Goal: Task Accomplishment & Management: Manage account settings

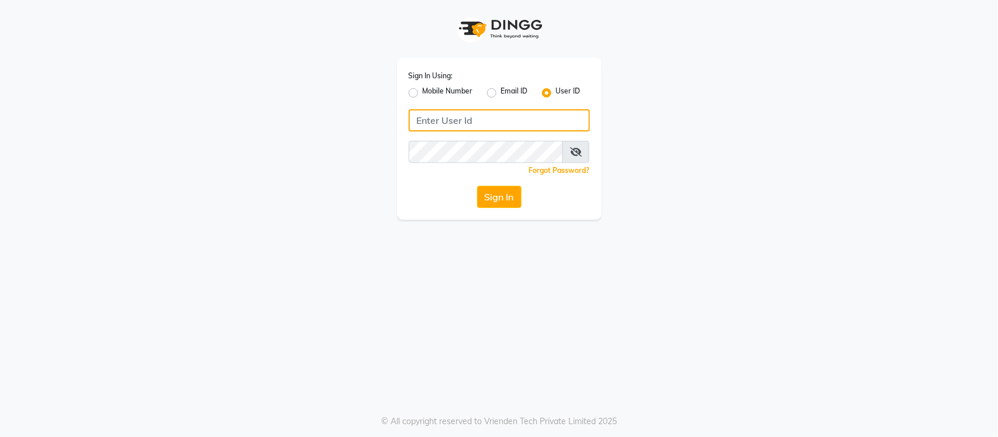
click at [426, 114] on input "Username" at bounding box center [499, 120] width 181 height 22
type input "u"
type input "SANDY"
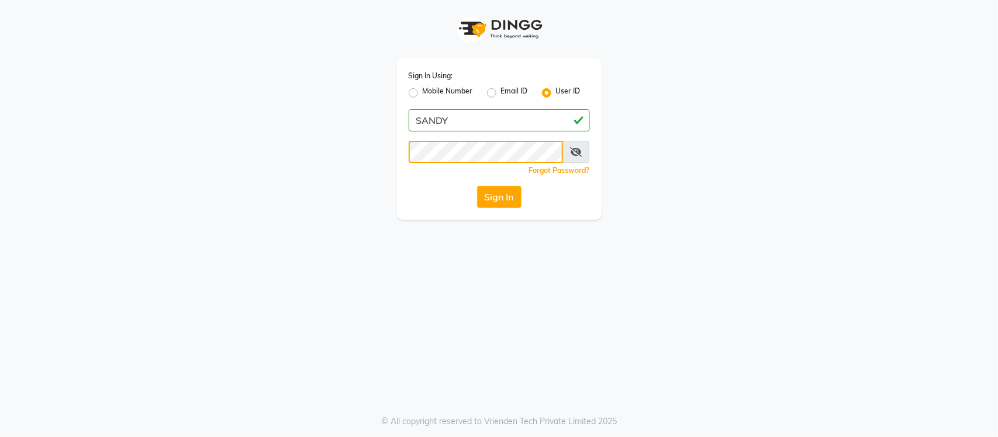
click at [477, 186] on button "Sign In" at bounding box center [499, 197] width 44 height 22
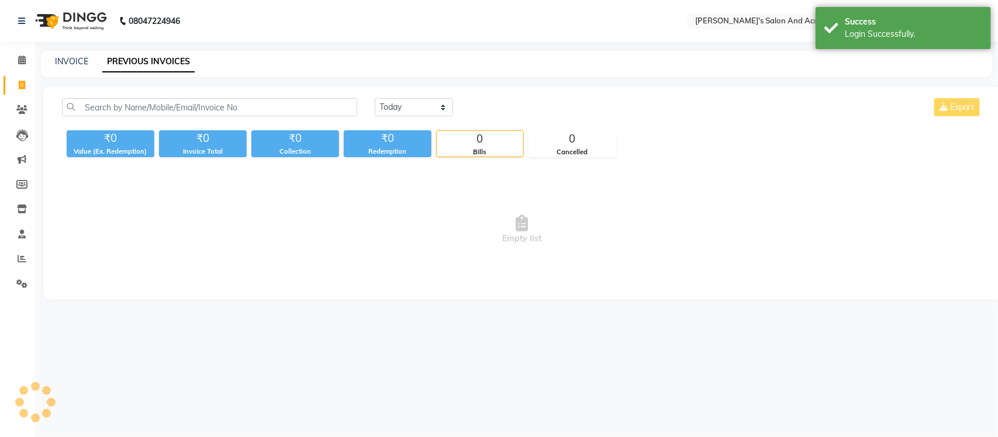
select select "en"
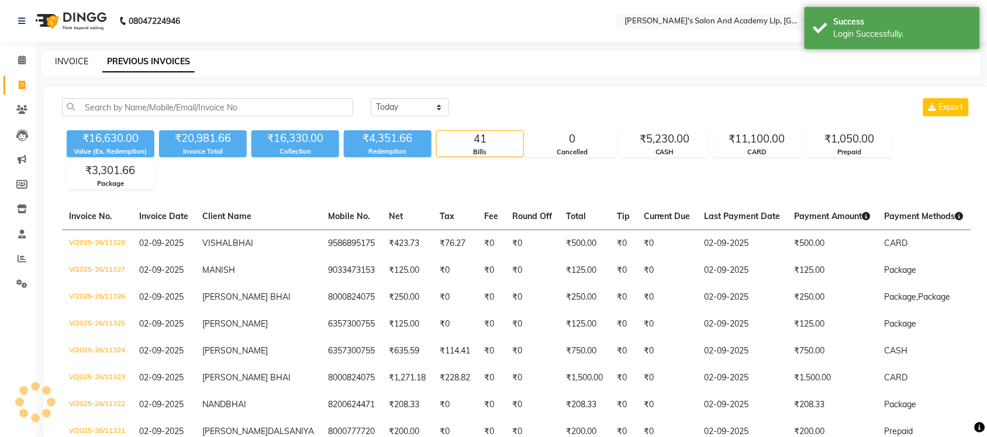
click at [59, 58] on link "INVOICE" at bounding box center [71, 61] width 33 height 11
select select "service"
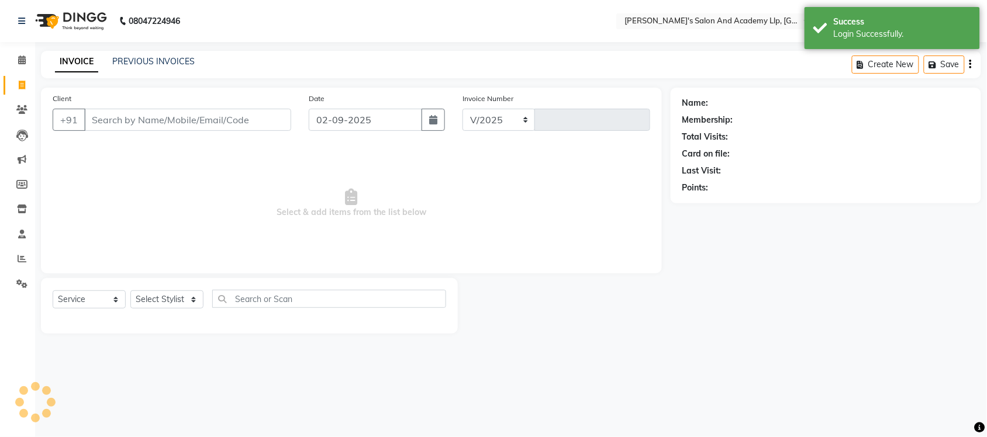
select select "6983"
type input "11329"
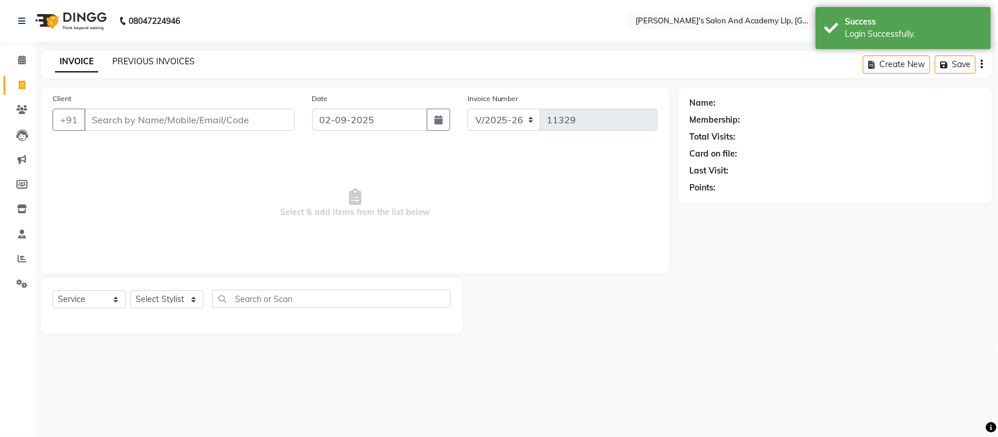
click at [136, 59] on link "PREVIOUS INVOICES" at bounding box center [153, 61] width 82 height 11
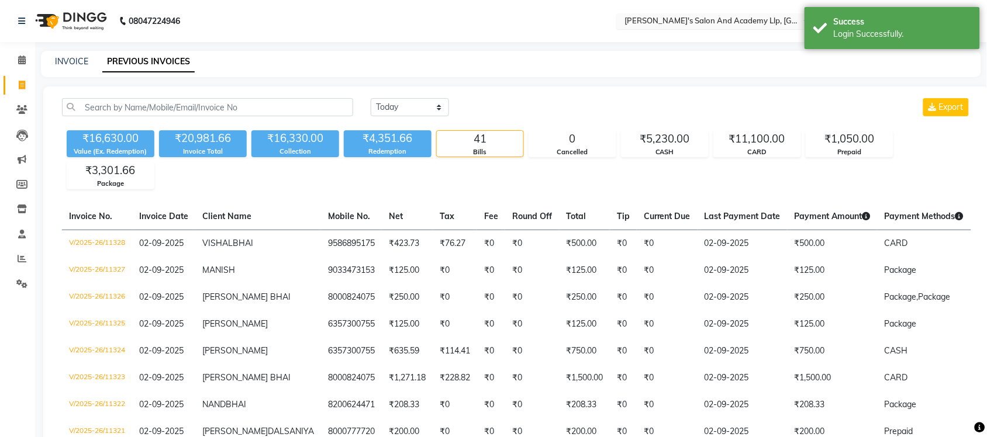
click at [705, 23] on input "text" at bounding box center [707, 22] width 170 height 12
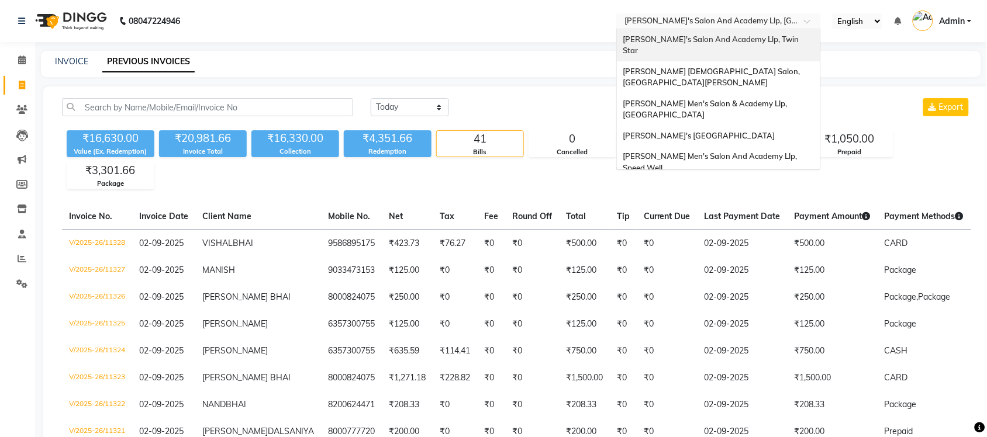
click at [741, 39] on span "[PERSON_NAME]'s Salon And Academy Llp, Twin Star" at bounding box center [712, 44] width 178 height 21
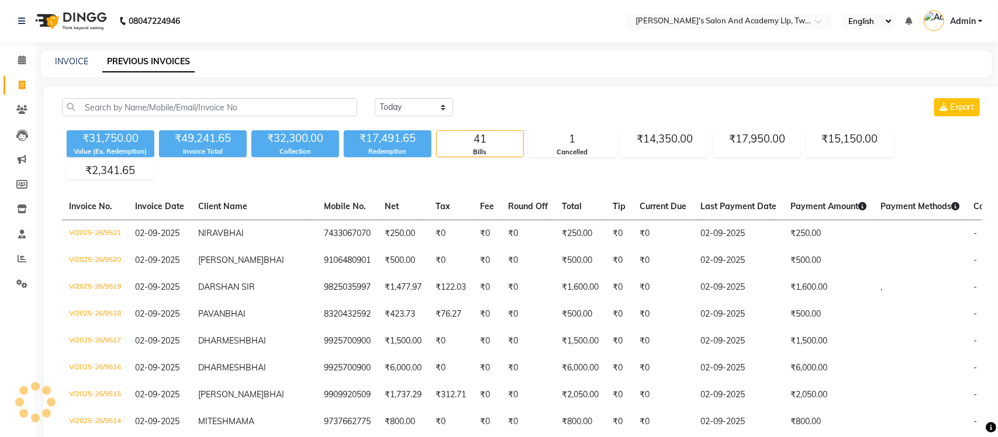
select select "en"
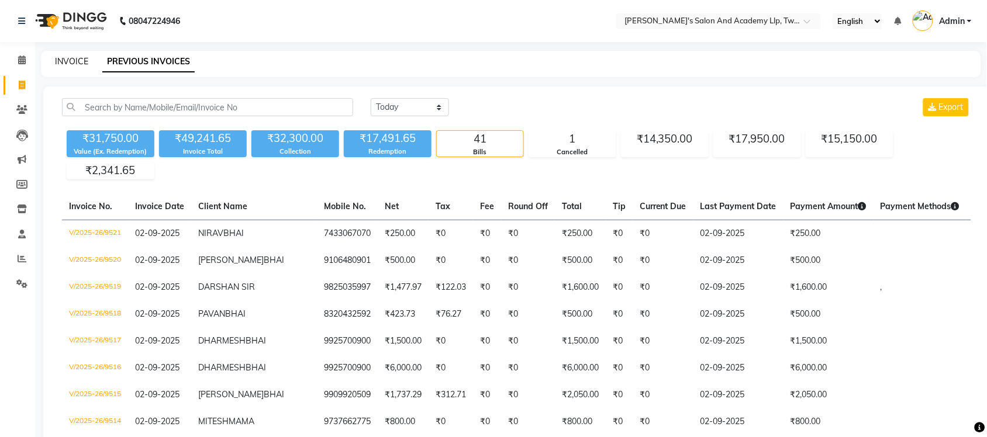
click at [63, 63] on link "INVOICE" at bounding box center [71, 61] width 33 height 11
select select "6985"
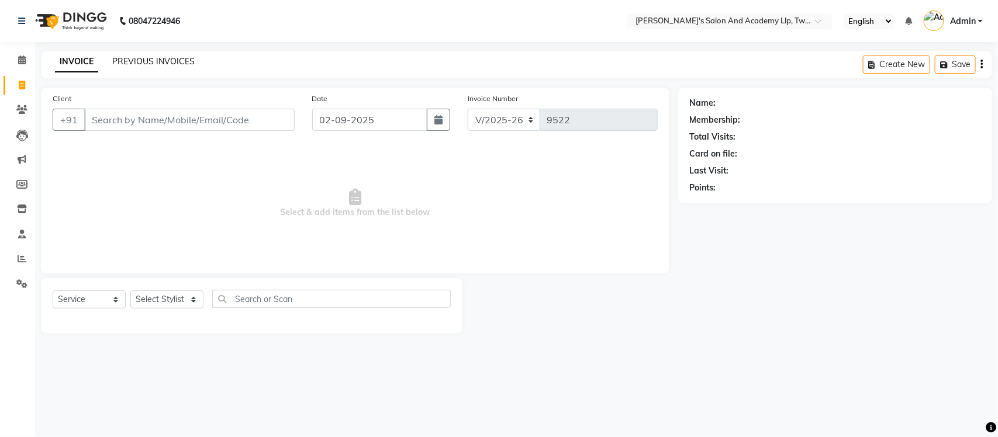
select select "membership"
click at [173, 63] on link "PREVIOUS INVOICES" at bounding box center [153, 61] width 82 height 11
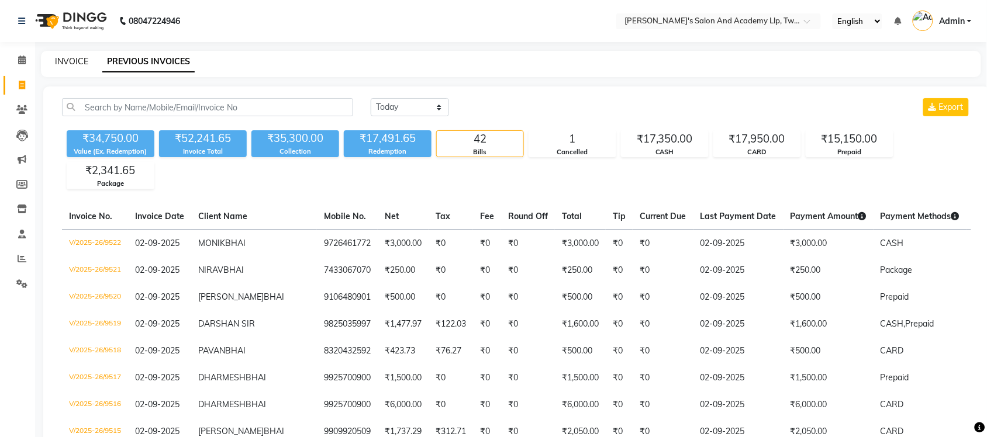
click at [87, 58] on link "INVOICE" at bounding box center [71, 61] width 33 height 11
select select "service"
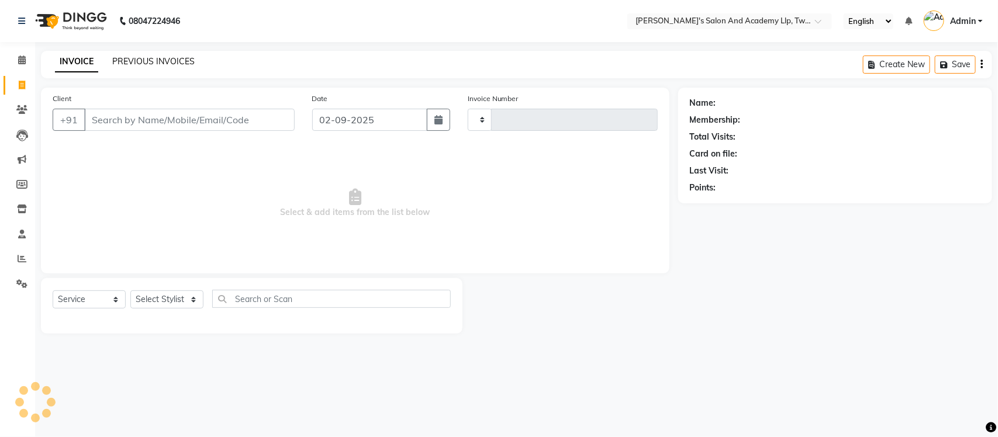
type input "9523"
select select "6985"
click at [132, 56] on link "PREVIOUS INVOICES" at bounding box center [153, 61] width 82 height 11
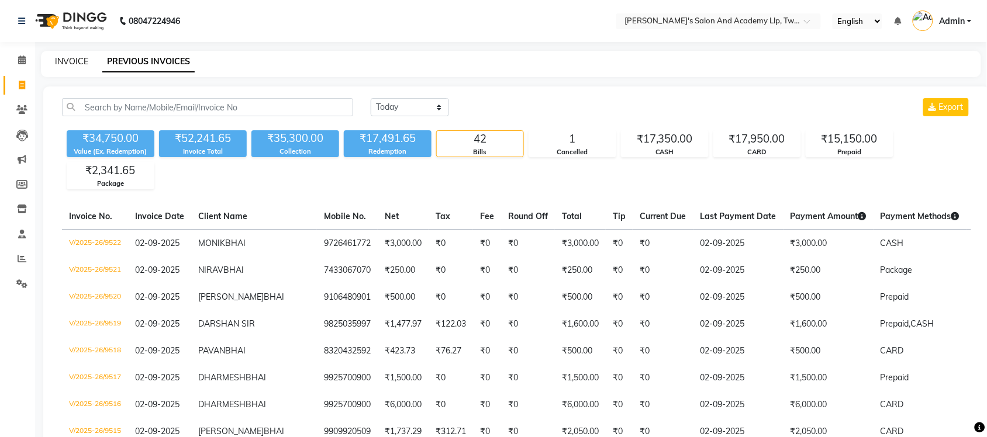
click at [66, 60] on link "INVOICE" at bounding box center [71, 61] width 33 height 11
select select "service"
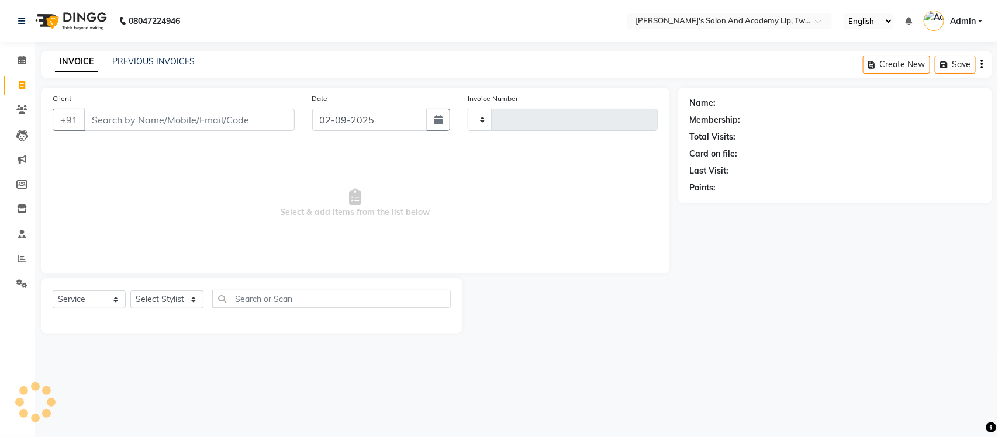
type input "9523"
select select "6985"
select select "membership"
click at [171, 57] on link "PREVIOUS INVOICES" at bounding box center [153, 61] width 82 height 11
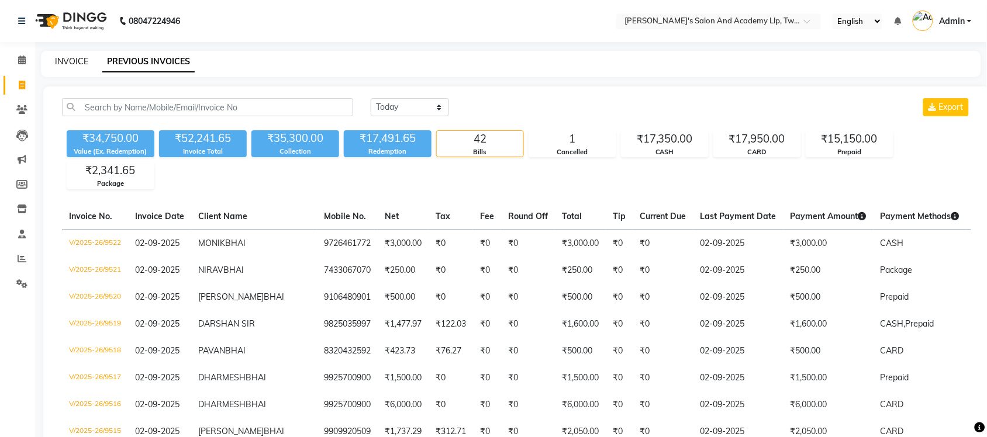
click at [80, 60] on link "INVOICE" at bounding box center [71, 61] width 33 height 11
select select "service"
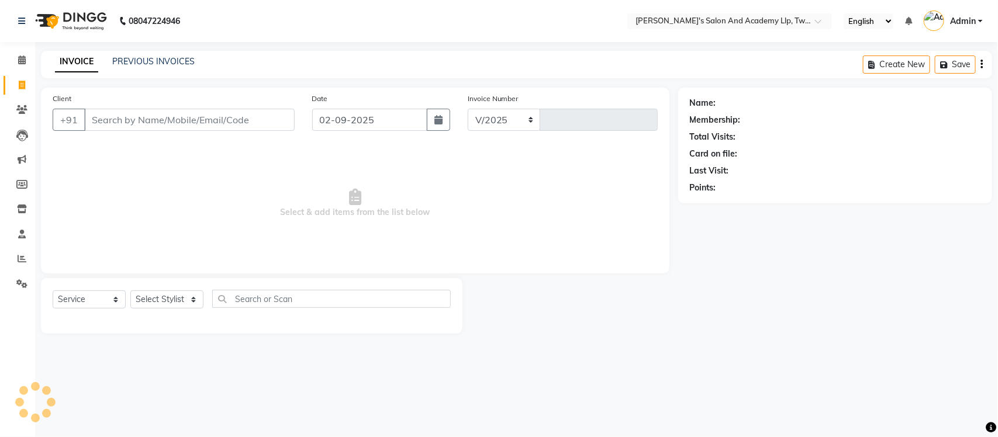
select select "6985"
type input "9524"
select select "membership"
click at [168, 64] on link "PREVIOUS INVOICES" at bounding box center [153, 61] width 82 height 11
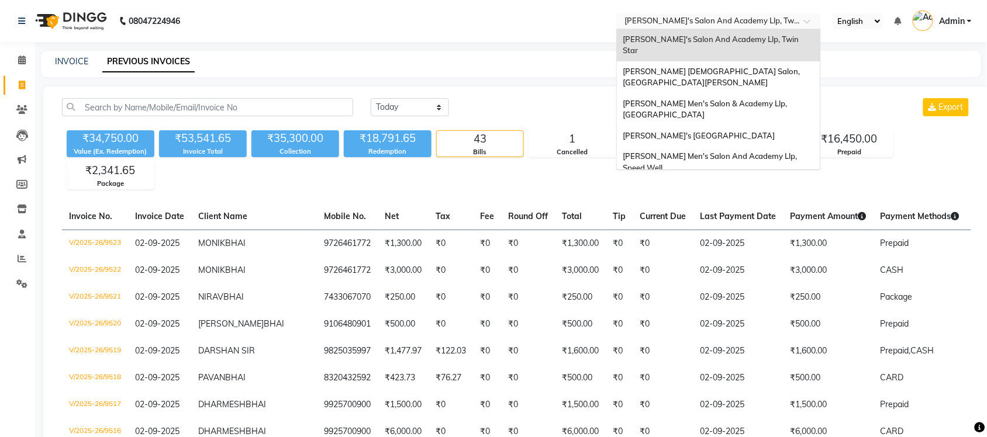
click at [766, 18] on input "text" at bounding box center [707, 22] width 170 height 12
click at [699, 184] on span "[PERSON_NAME]'s Salon And Academy Llp, [GEOGRAPHIC_DATA]" at bounding box center [702, 194] width 159 height 21
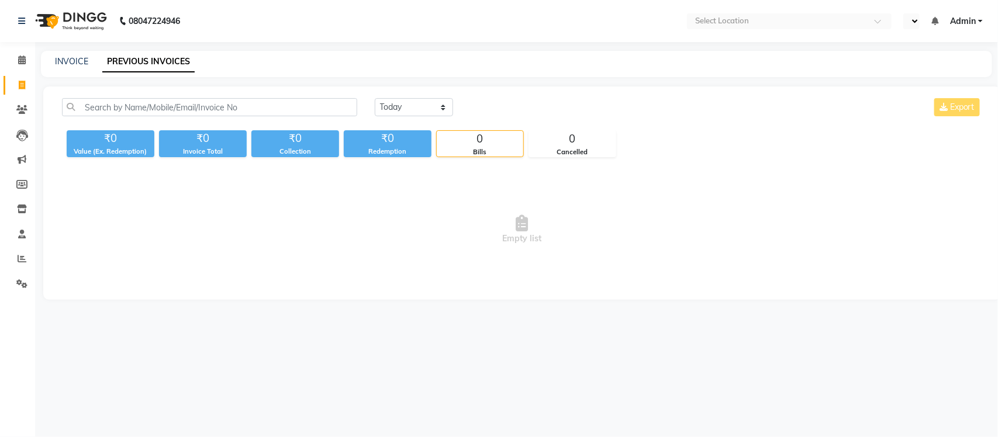
select select "en"
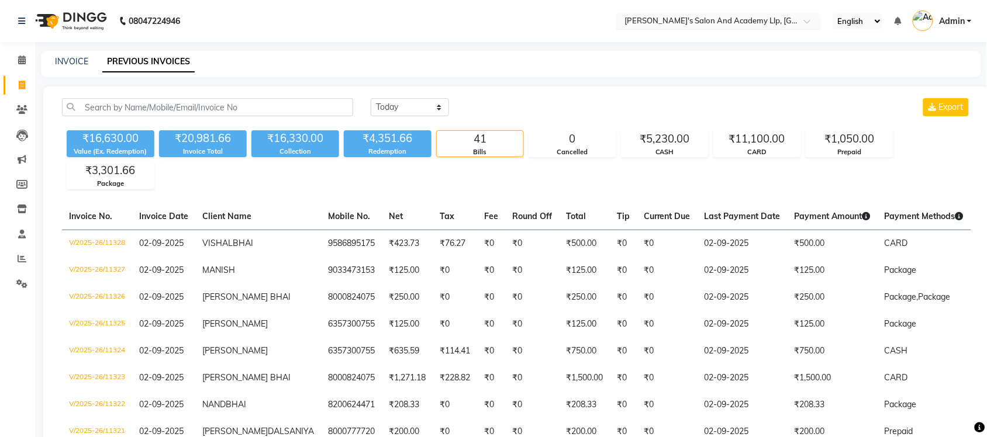
click at [689, 13] on div "Select Location × Sandy Men's Salon And Academy Llp, University Road" at bounding box center [718, 21] width 205 height 16
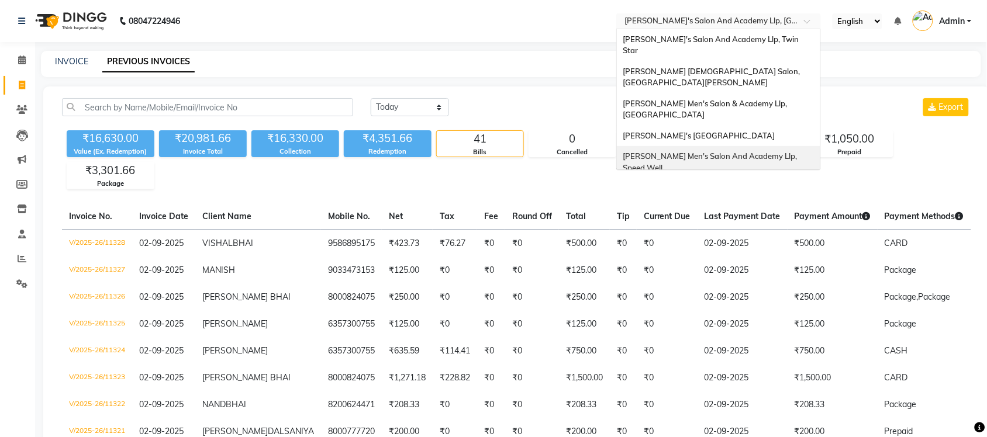
scroll to position [39, 0]
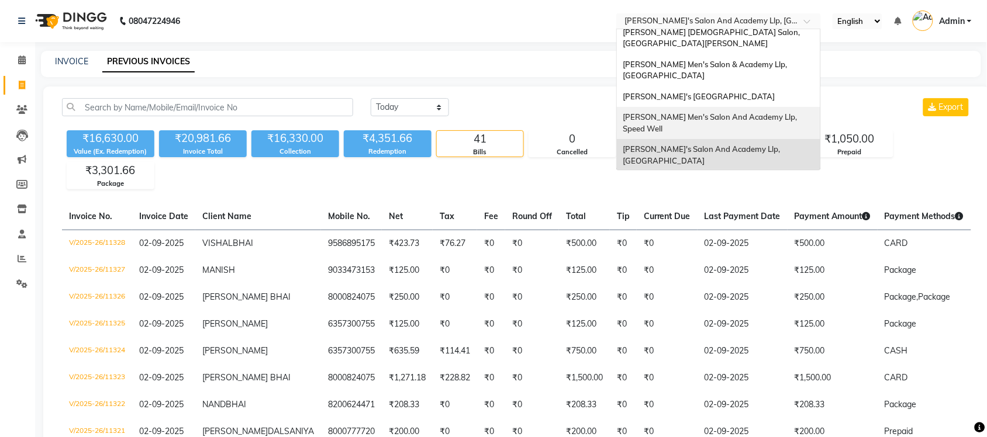
click at [696, 112] on span "[PERSON_NAME] Men's Salon And Academy Llp, Speed Well" at bounding box center [711, 122] width 176 height 21
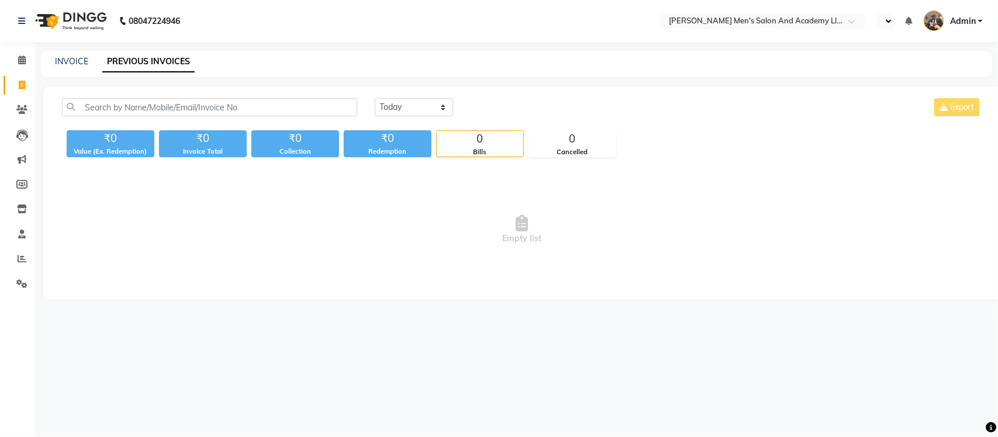
select select "en"
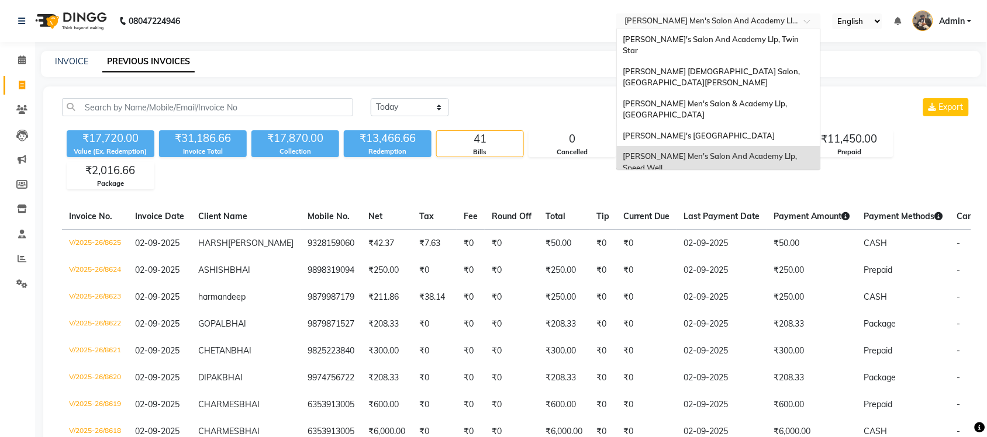
click at [728, 20] on input "text" at bounding box center [707, 22] width 170 height 12
click at [732, 131] on span "[PERSON_NAME]'s [GEOGRAPHIC_DATA]" at bounding box center [699, 135] width 152 height 9
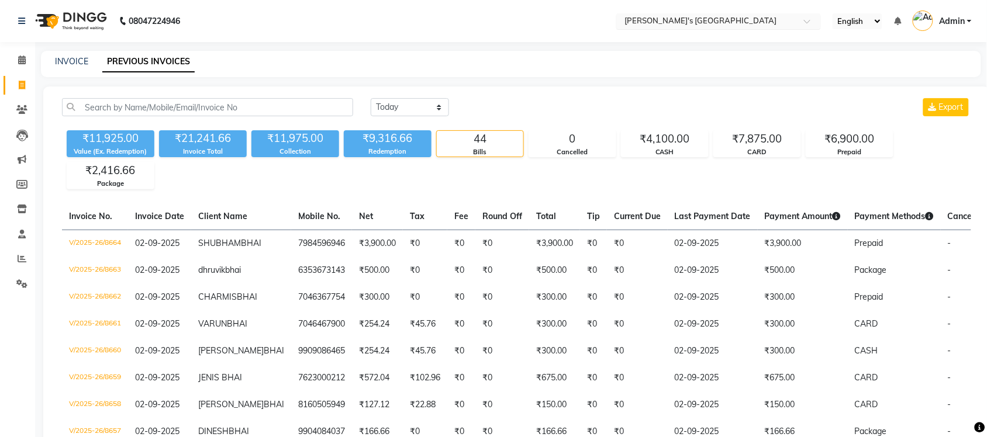
select select "en"
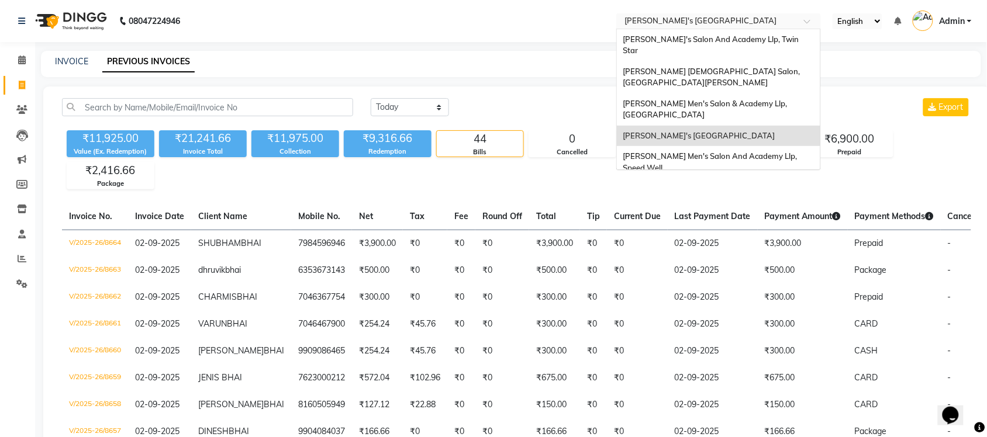
click at [731, 16] on input "text" at bounding box center [707, 22] width 170 height 12
click at [717, 99] on span "[PERSON_NAME] Men's Salon & Academy Llp, [GEOGRAPHIC_DATA]" at bounding box center [706, 109] width 166 height 21
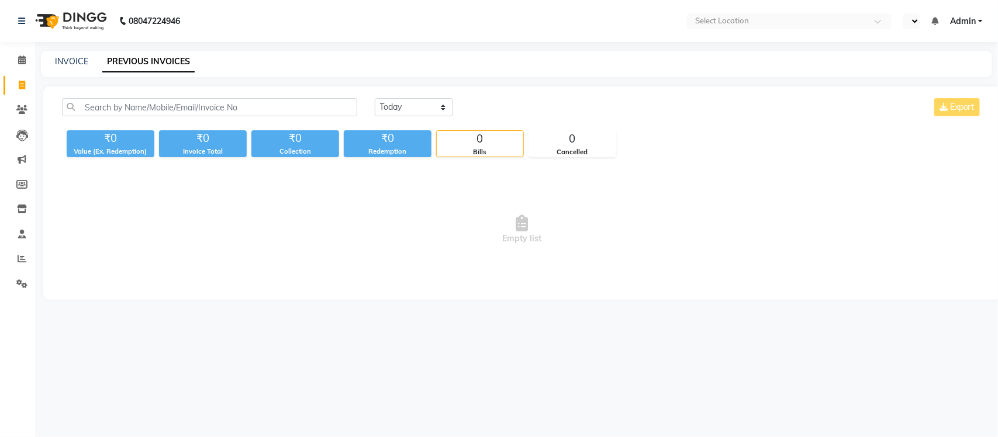
select select "en"
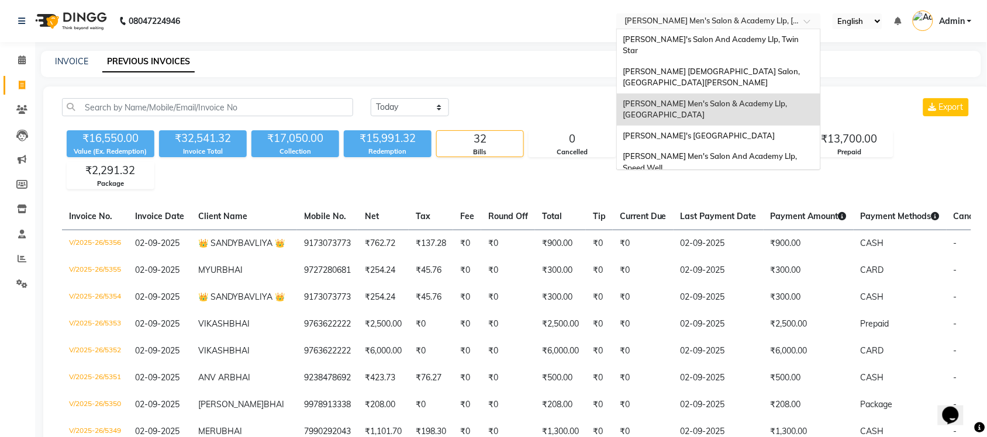
click at [741, 16] on input "text" at bounding box center [707, 22] width 170 height 12
click at [744, 61] on div "[PERSON_NAME] [DEMOGRAPHIC_DATA] Salon, [GEOGRAPHIC_DATA][PERSON_NAME]" at bounding box center [718, 77] width 203 height 32
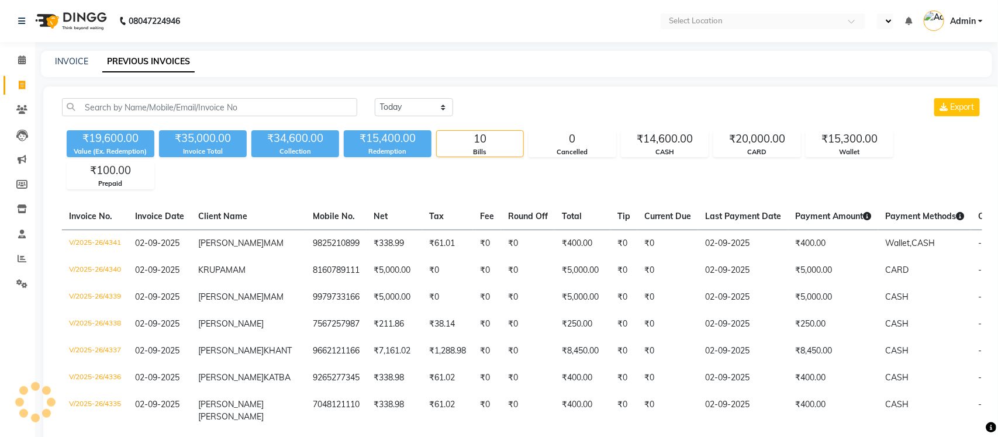
select select "en"
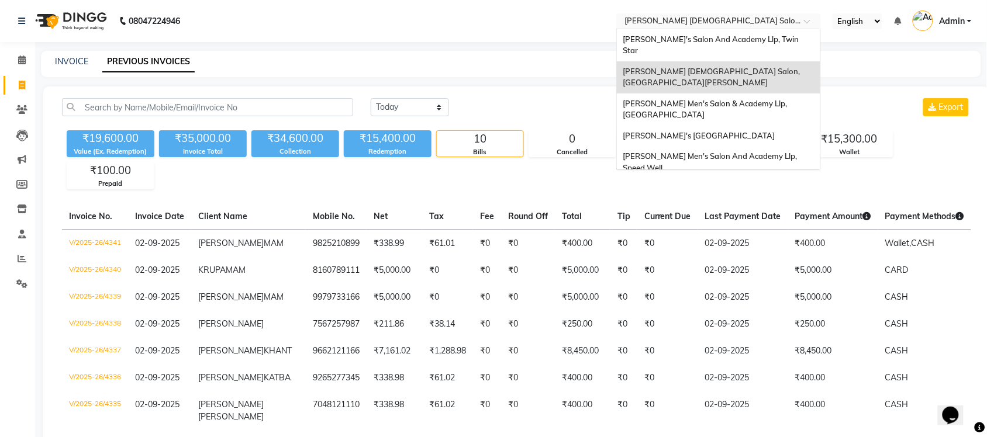
click at [732, 22] on input "text" at bounding box center [707, 22] width 170 height 12
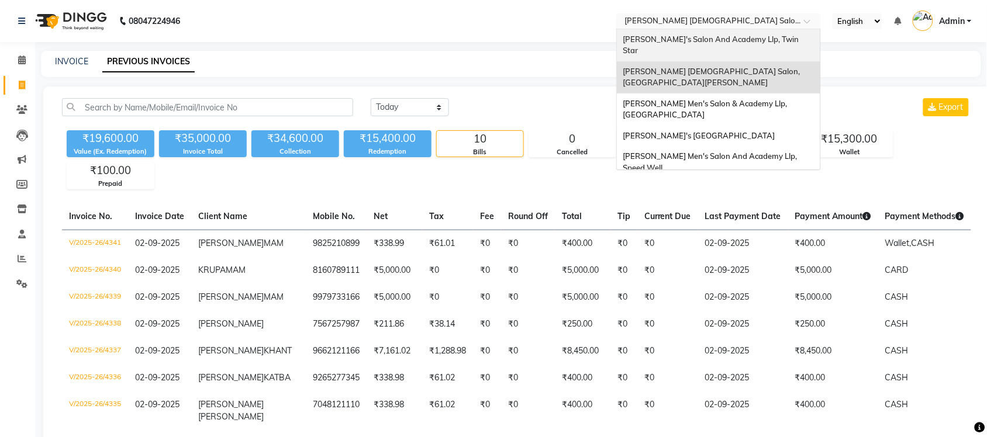
click at [711, 40] on span "[PERSON_NAME]'s Salon And Academy Llp, Twin Star" at bounding box center [712, 44] width 178 height 21
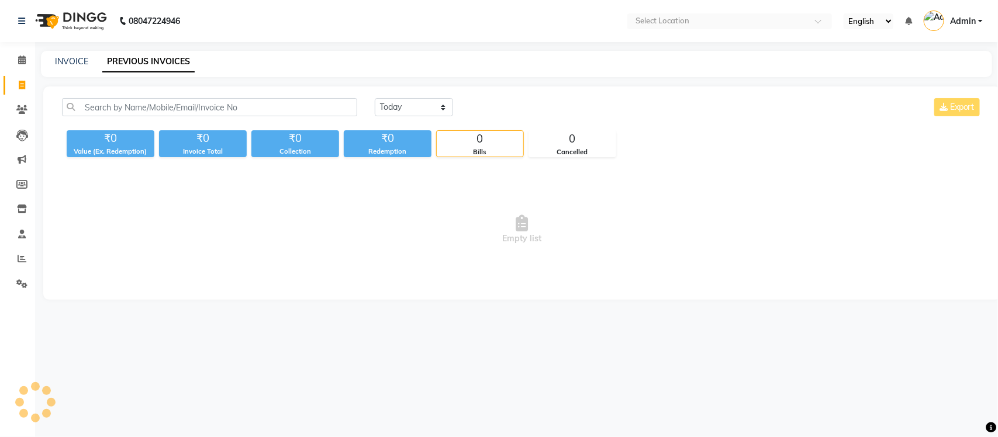
select select "en"
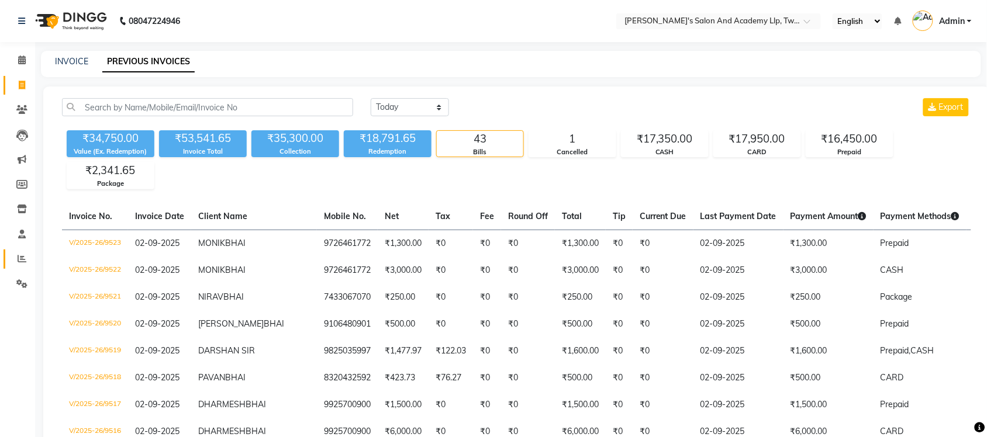
click at [22, 251] on link "Reports" at bounding box center [18, 259] width 28 height 19
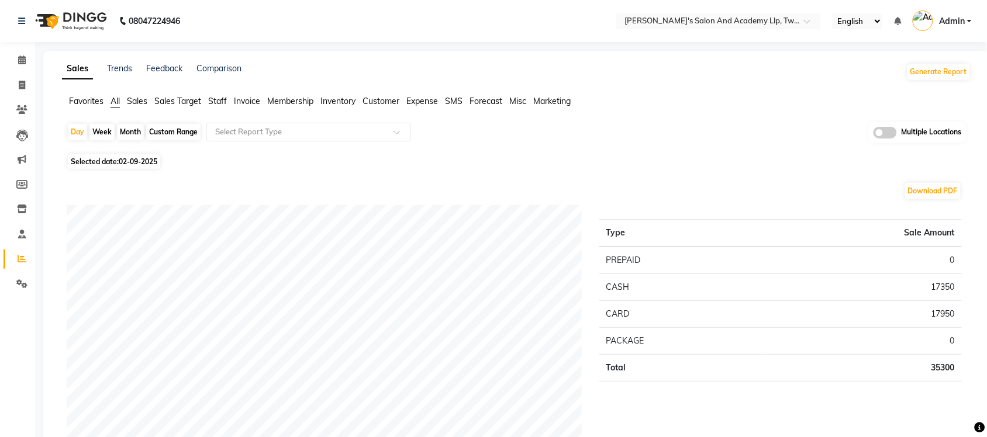
click at [887, 127] on span at bounding box center [884, 133] width 23 height 12
click at [873, 134] on input "checkbox" at bounding box center [873, 134] width 0 height 0
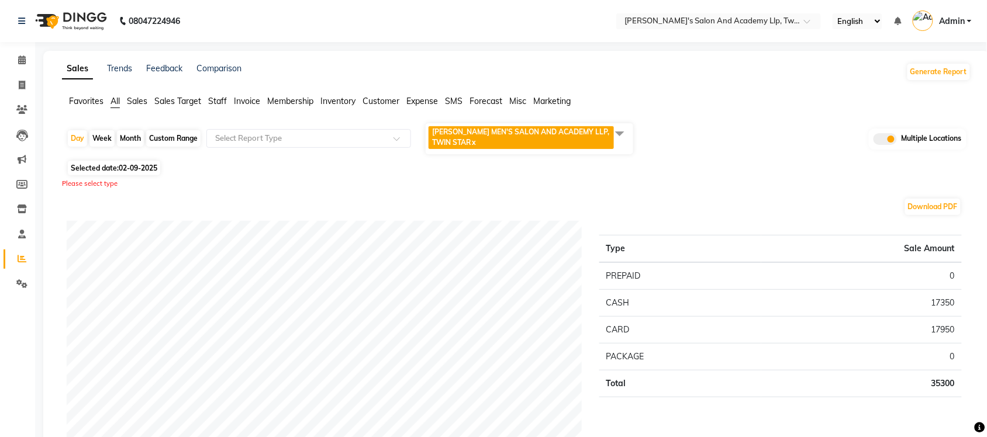
click at [614, 133] on span at bounding box center [619, 133] width 23 height 22
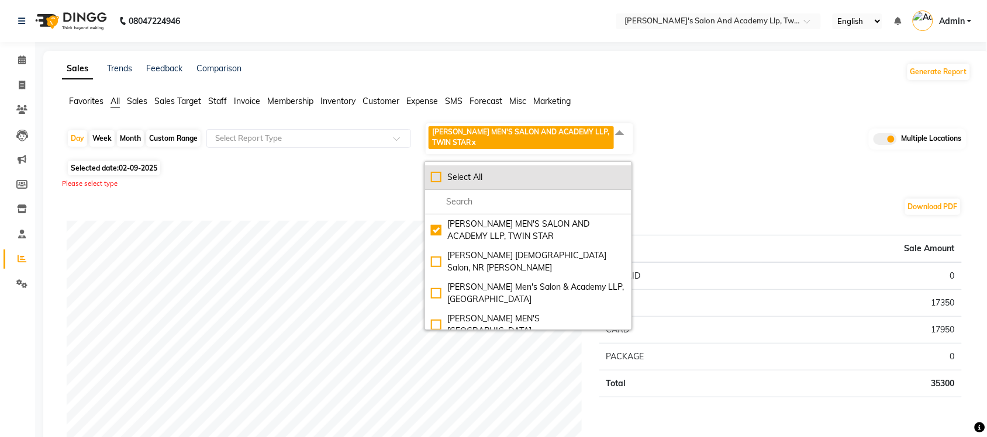
click at [436, 177] on div "Select All" at bounding box center [528, 177] width 195 height 12
checkbox input "true"
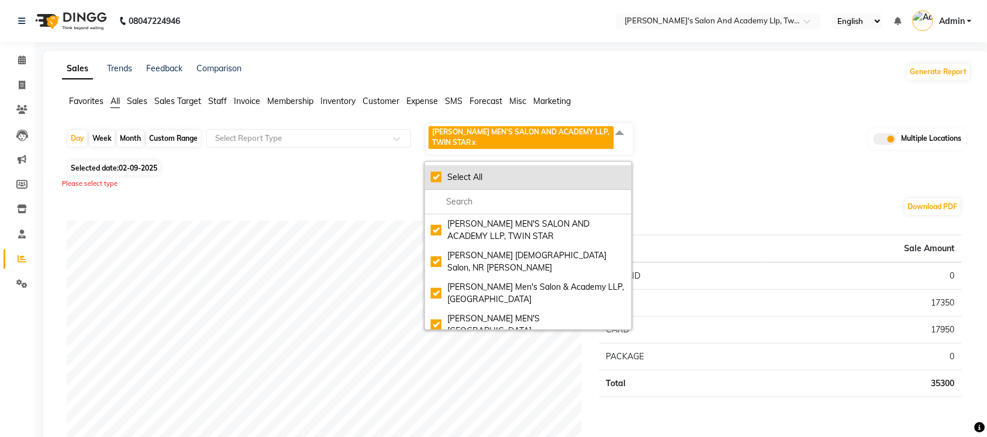
checkbox input "true"
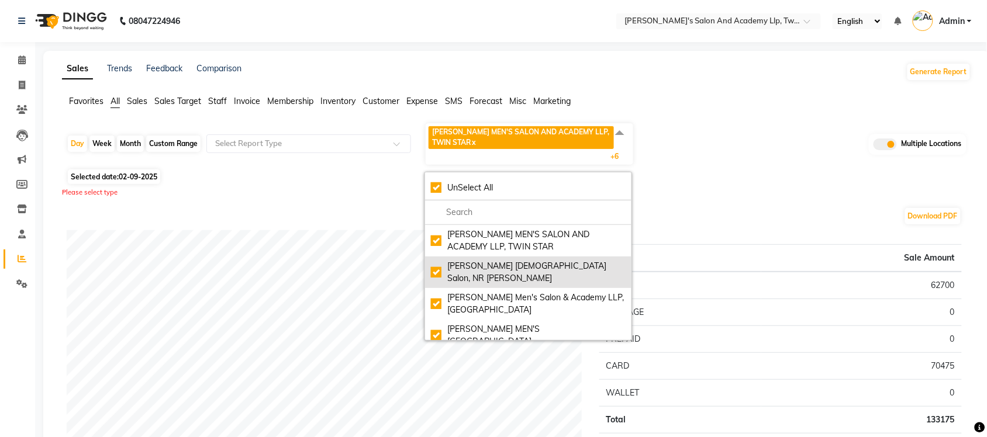
click at [436, 264] on div "Elaine Ladies Salon, NR Balaji Hall" at bounding box center [528, 272] width 195 height 25
checkbox input "false"
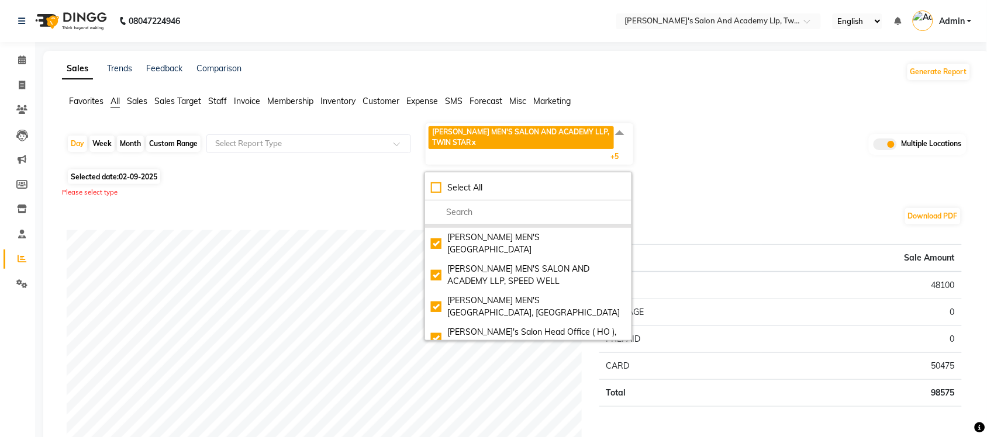
scroll to position [94, 0]
click at [433, 325] on div "Sandy Men's Salon Head Office ( HO ), University Road" at bounding box center [528, 336] width 195 height 25
checkbox input "false"
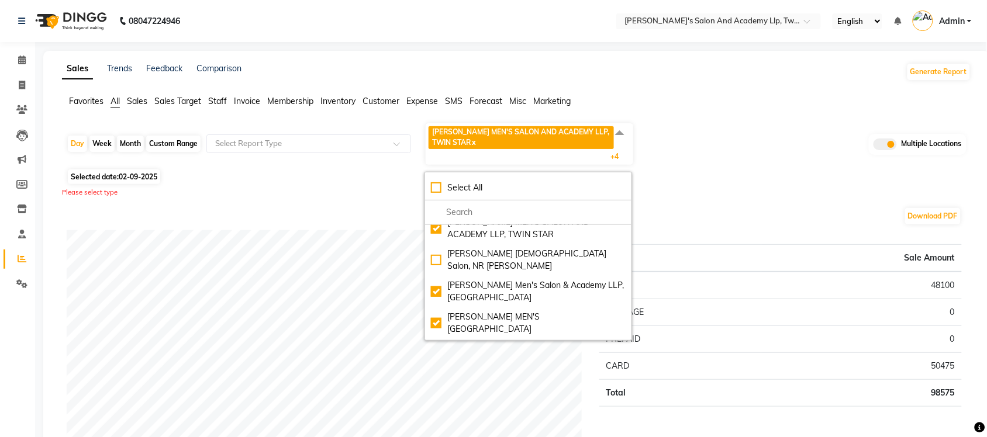
scroll to position [0, 0]
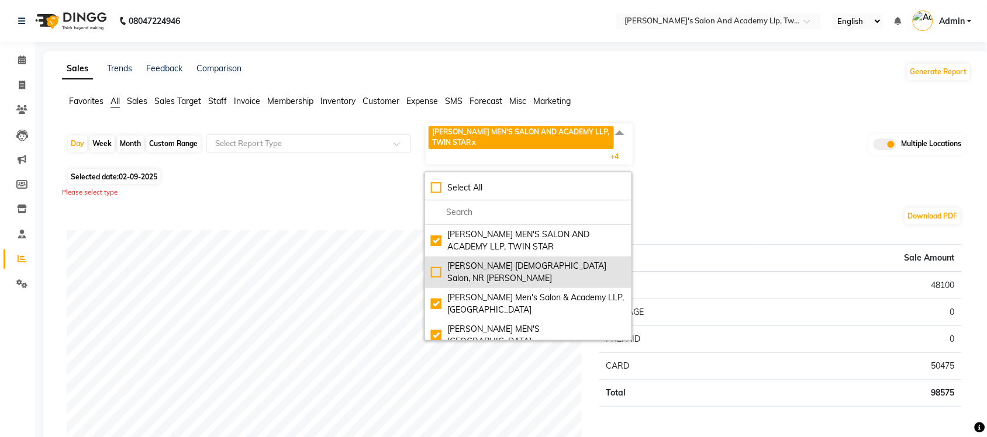
click at [431, 264] on div "Elaine Ladies Salon, NR Balaji Hall" at bounding box center [528, 272] width 195 height 25
click at [440, 267] on div "Elaine Ladies Salon, NR Balaji Hall" at bounding box center [528, 272] width 195 height 25
click at [433, 263] on div "Elaine Ladies Salon, NR Balaji Hall" at bounding box center [528, 272] width 195 height 25
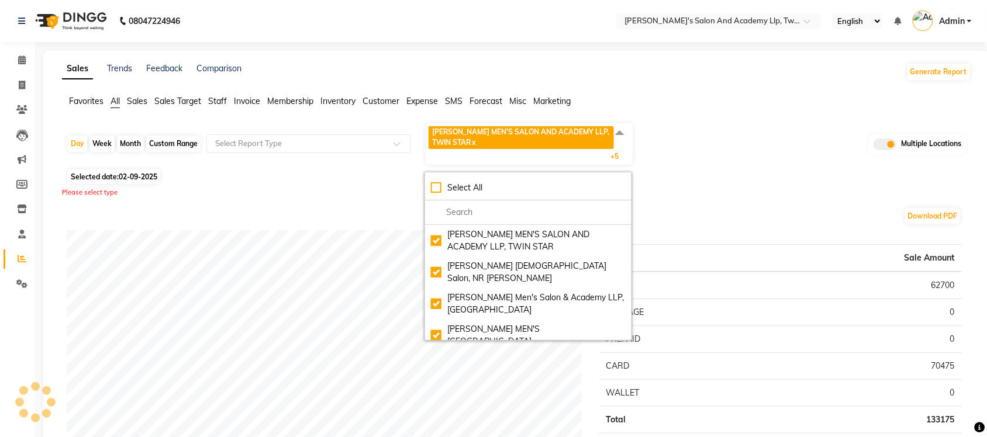
click at [744, 171] on div "Selected date: 02-09-2025" at bounding box center [519, 177] width 904 height 12
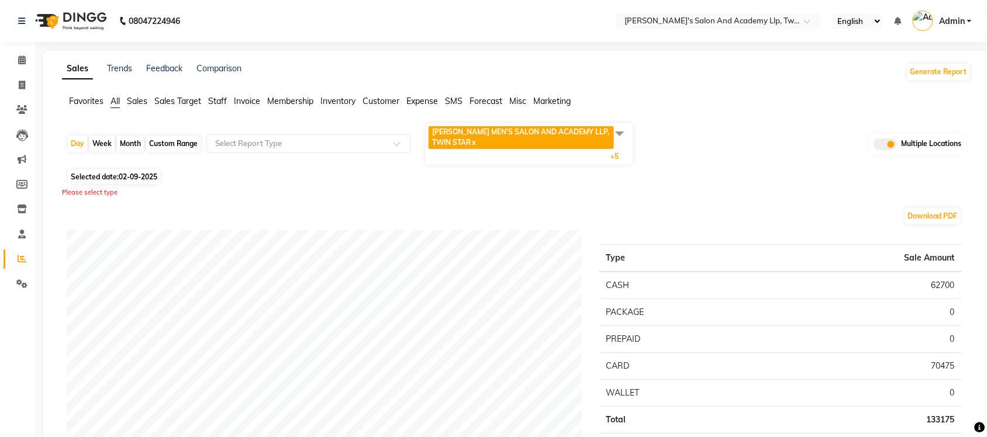
click at [621, 130] on span at bounding box center [619, 133] width 23 height 22
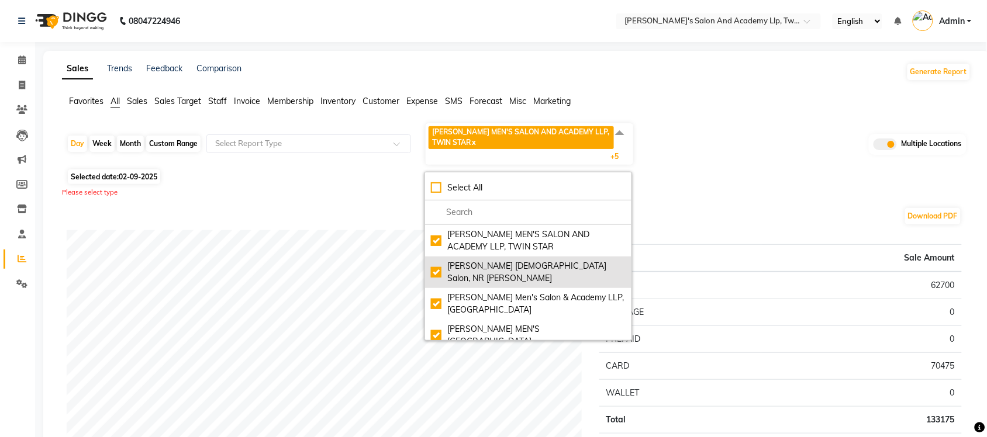
click at [436, 265] on div "Elaine Ladies Salon, NR Balaji Hall" at bounding box center [528, 272] width 195 height 25
click at [437, 265] on div "Elaine Ladies Salon, NR Balaji Hall" at bounding box center [528, 272] width 195 height 25
click at [437, 264] on div "Elaine Ladies Salon, NR Balaji Hall" at bounding box center [528, 272] width 195 height 25
checkbox input "true"
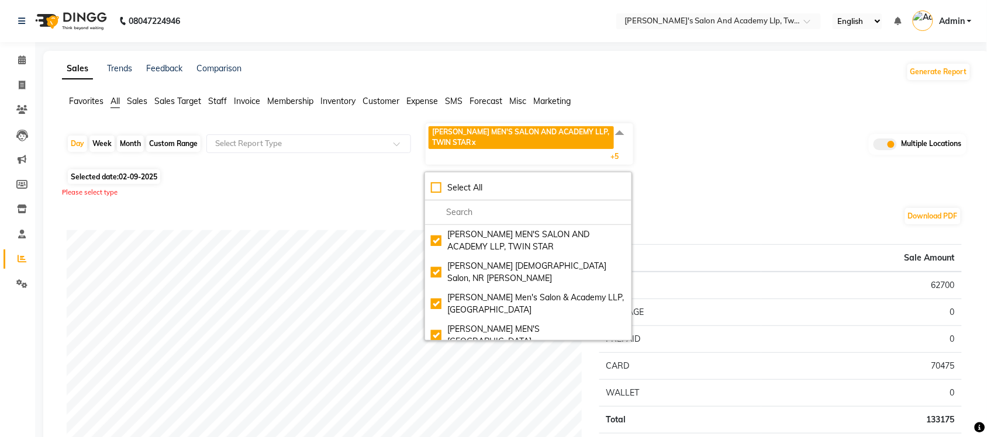
click at [567, 21] on nav "08047224946 Select Location × Sandy Men's Salon And Academy Llp, Twin Star Engl…" at bounding box center [493, 21] width 987 height 42
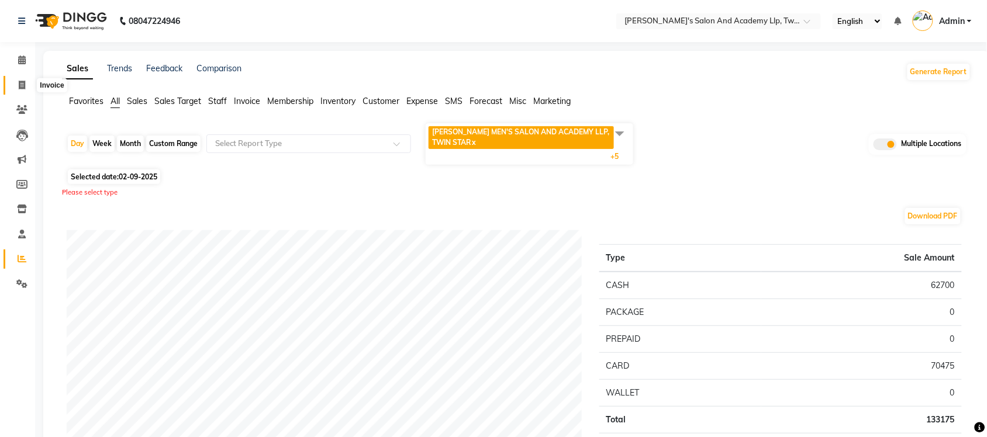
click at [19, 85] on icon at bounding box center [22, 85] width 6 height 9
select select "service"
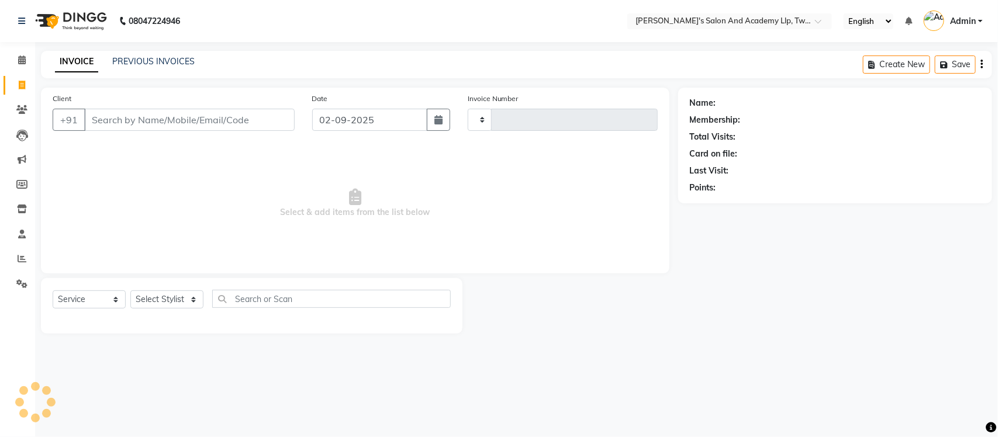
type input "9524"
select select "6985"
select select "membership"
click at [159, 56] on div "PREVIOUS INVOICES" at bounding box center [153, 62] width 82 height 12
click at [163, 60] on link "PREVIOUS INVOICES" at bounding box center [153, 61] width 82 height 11
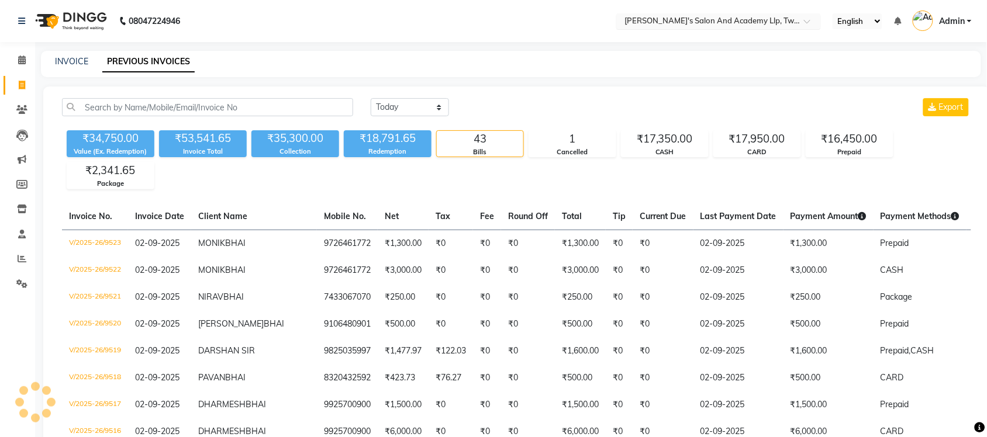
click at [783, 19] on input "text" at bounding box center [707, 22] width 170 height 12
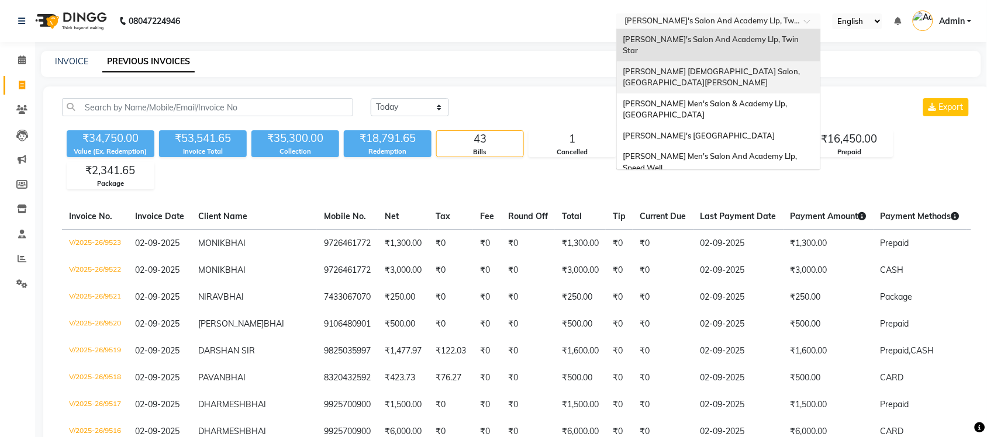
click at [751, 61] on div "[PERSON_NAME] [DEMOGRAPHIC_DATA] Salon, [GEOGRAPHIC_DATA][PERSON_NAME]" at bounding box center [718, 77] width 203 height 32
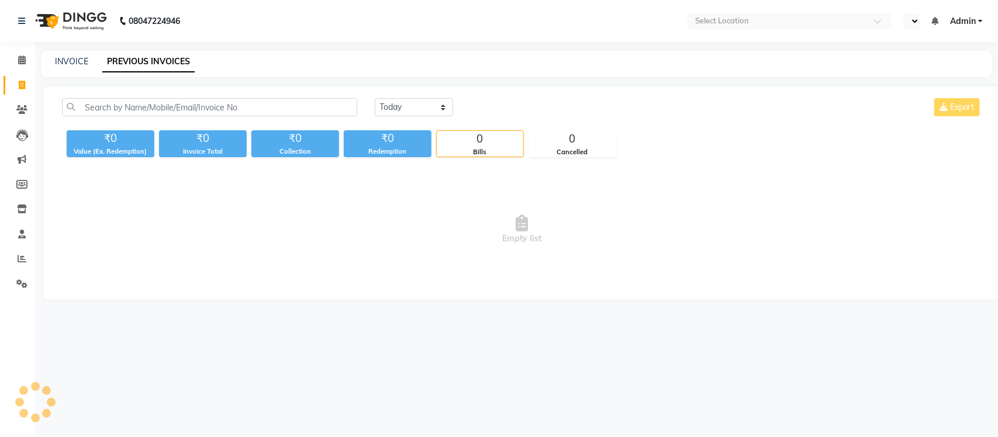
select select "en"
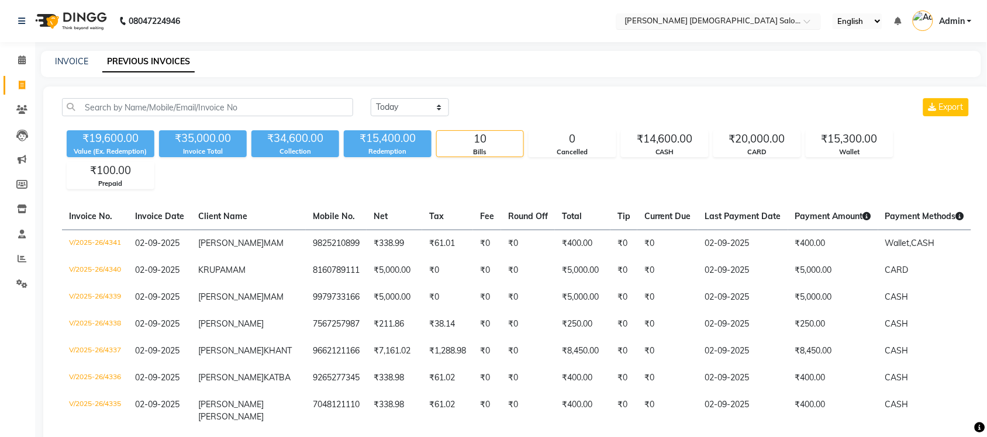
click at [748, 19] on input "text" at bounding box center [707, 22] width 170 height 12
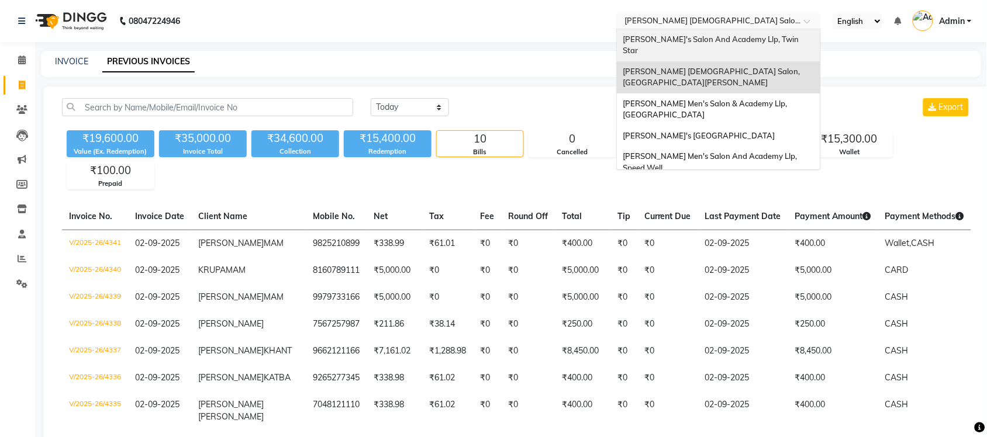
click at [735, 43] on span "[PERSON_NAME]'s Salon And Academy Llp, Twin Star" at bounding box center [712, 44] width 178 height 21
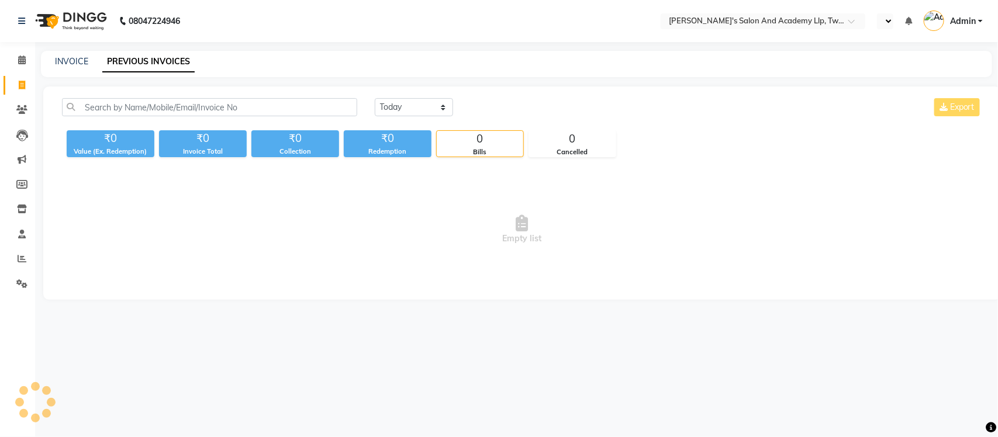
select select "en"
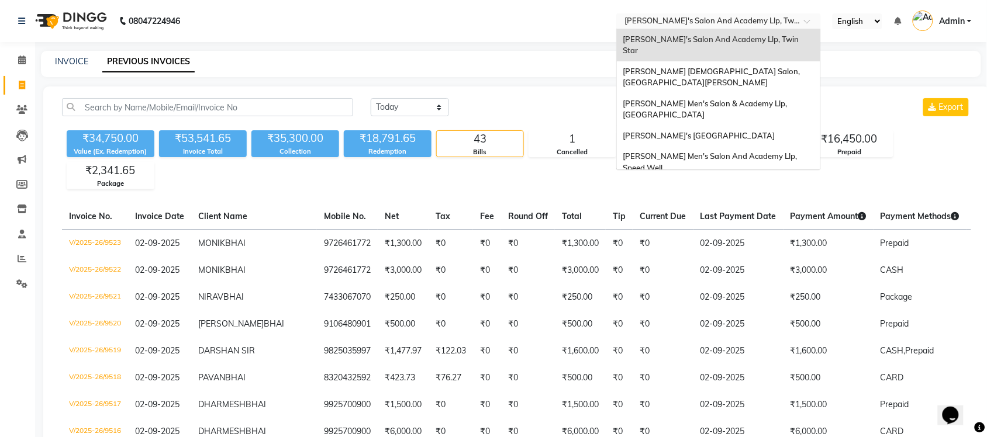
click at [747, 23] on input "text" at bounding box center [707, 22] width 170 height 12
click at [752, 61] on div "[PERSON_NAME] [DEMOGRAPHIC_DATA] Salon, [GEOGRAPHIC_DATA][PERSON_NAME]" at bounding box center [718, 77] width 203 height 32
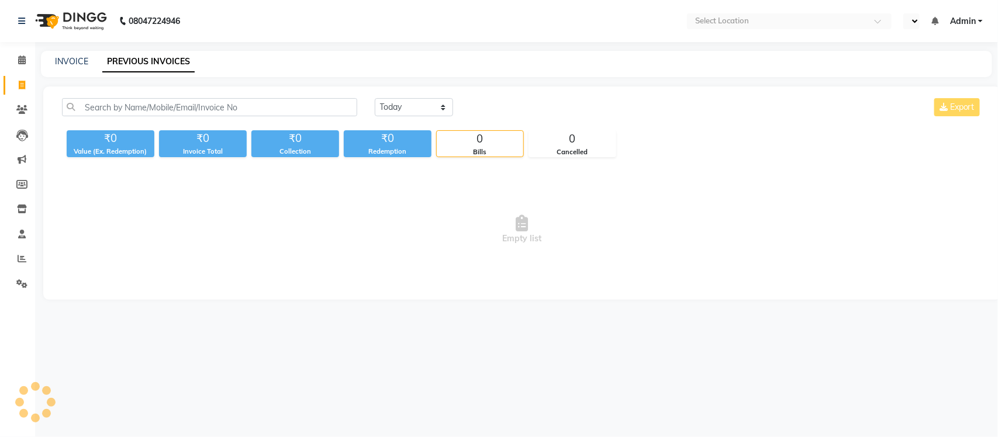
select select "en"
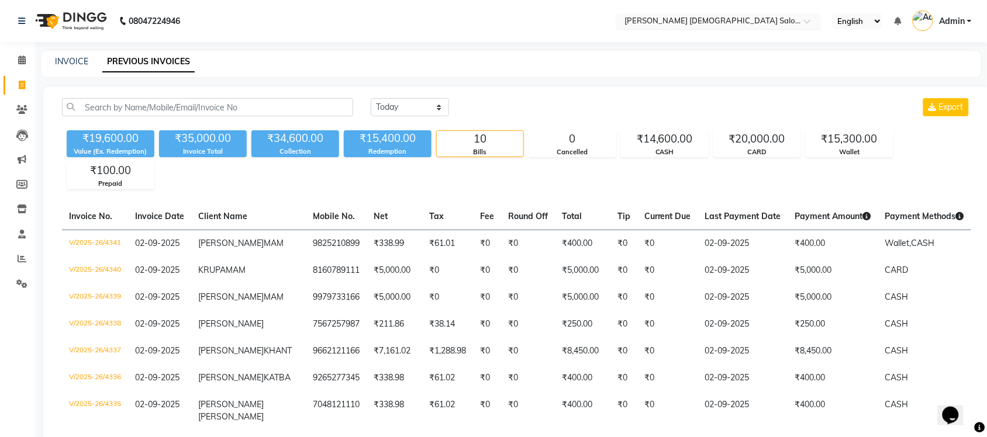
click at [751, 23] on input "text" at bounding box center [707, 22] width 170 height 12
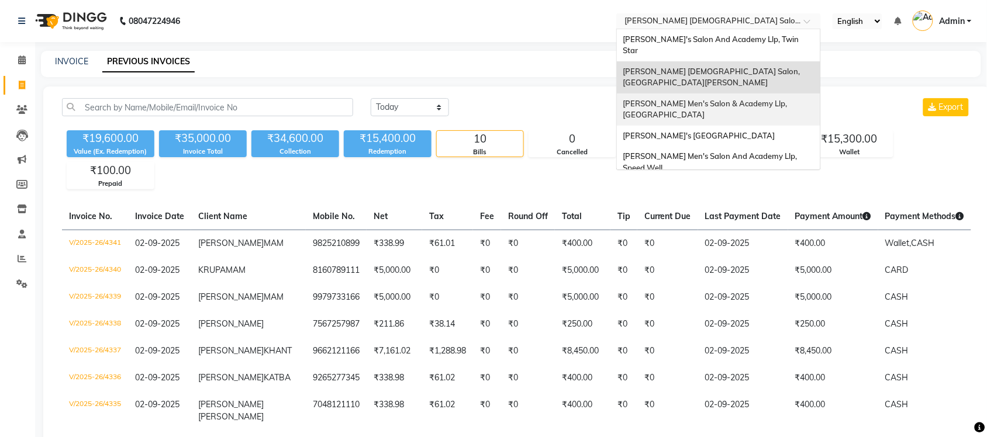
click at [753, 99] on span "[PERSON_NAME] Men's Salon & Academy Llp, [GEOGRAPHIC_DATA]" at bounding box center [706, 109] width 166 height 21
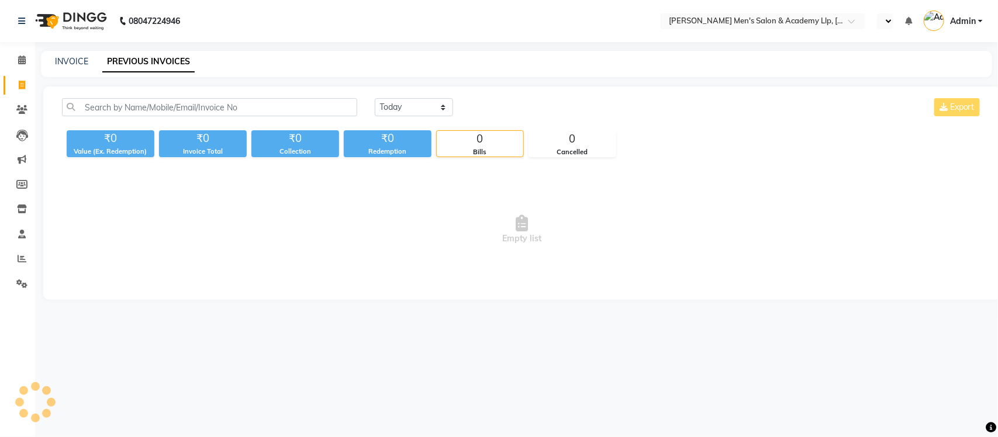
select select "en"
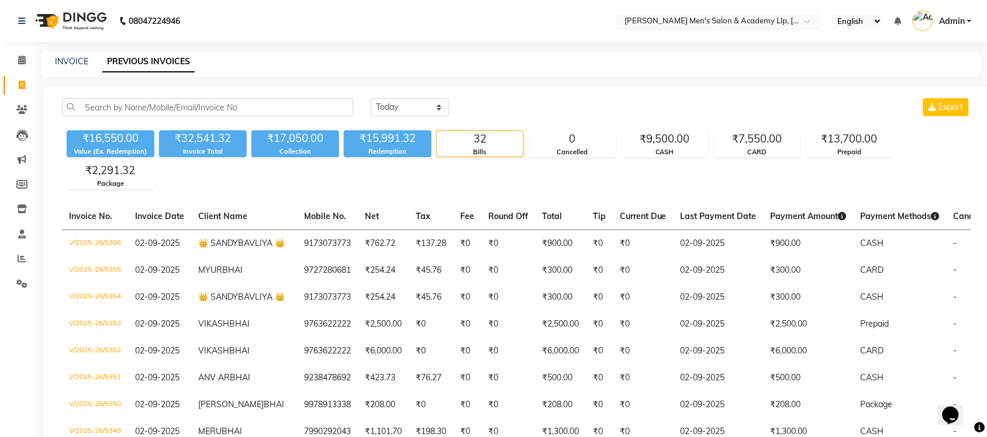
click at [709, 23] on input "text" at bounding box center [707, 22] width 170 height 12
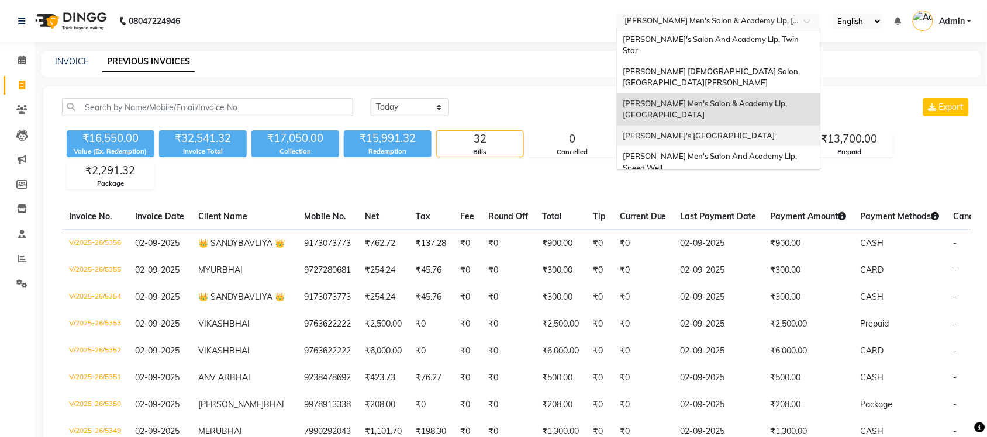
click at [696, 131] on span "[PERSON_NAME]'s [GEOGRAPHIC_DATA]" at bounding box center [699, 135] width 152 height 9
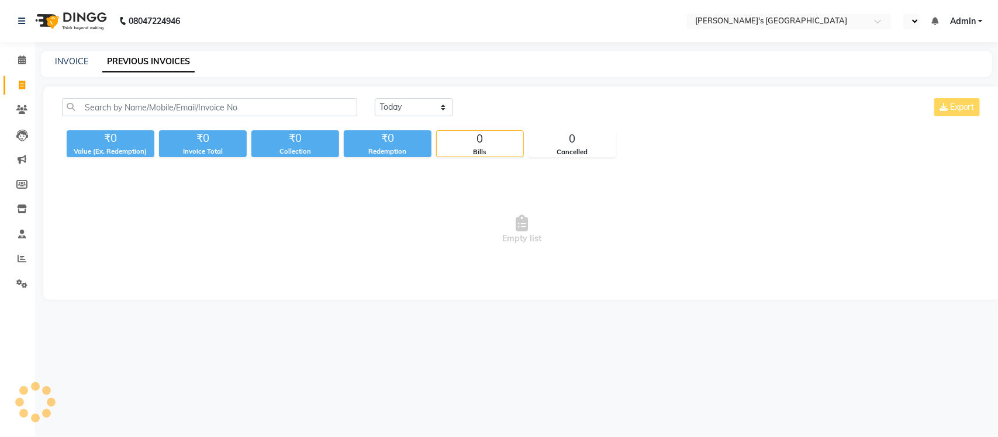
select select "en"
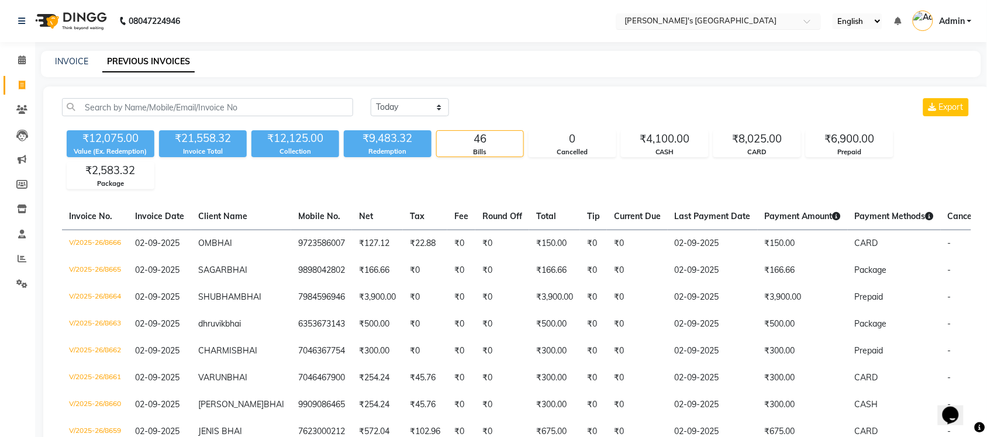
click at [758, 22] on input "text" at bounding box center [707, 22] width 170 height 12
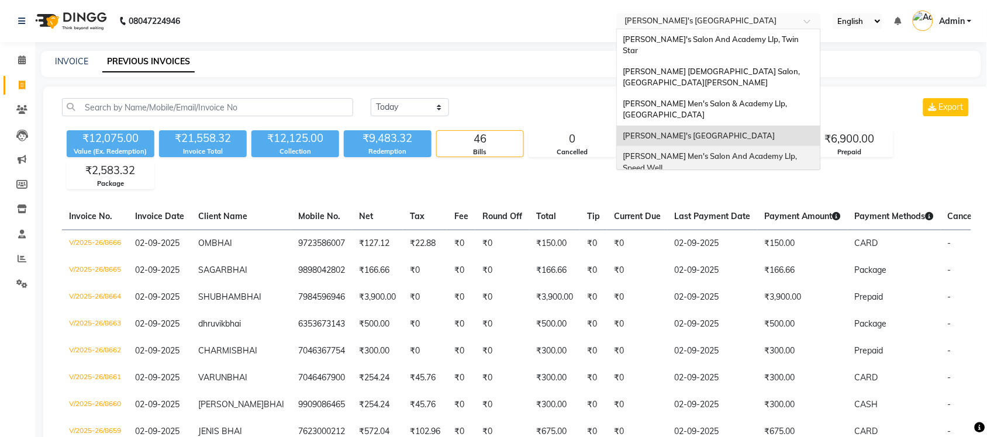
click at [735, 151] on span "[PERSON_NAME] Men's Salon And Academy Llp, Speed Well" at bounding box center [711, 161] width 176 height 21
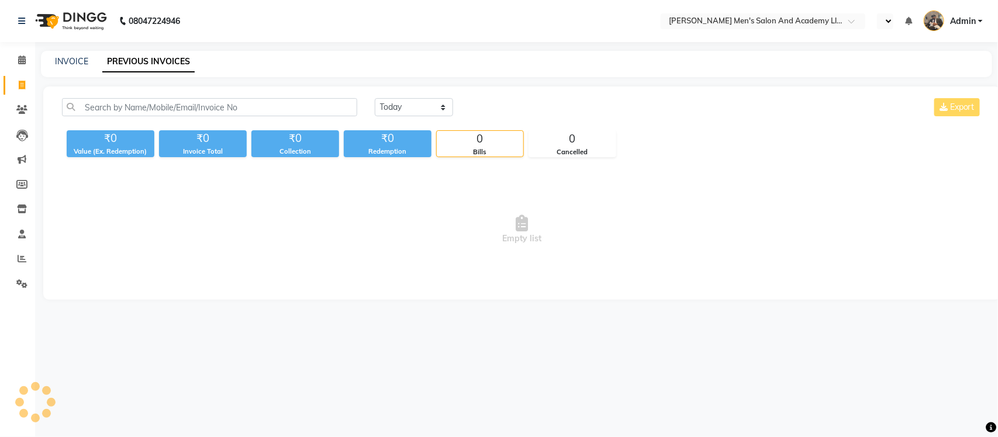
select select "en"
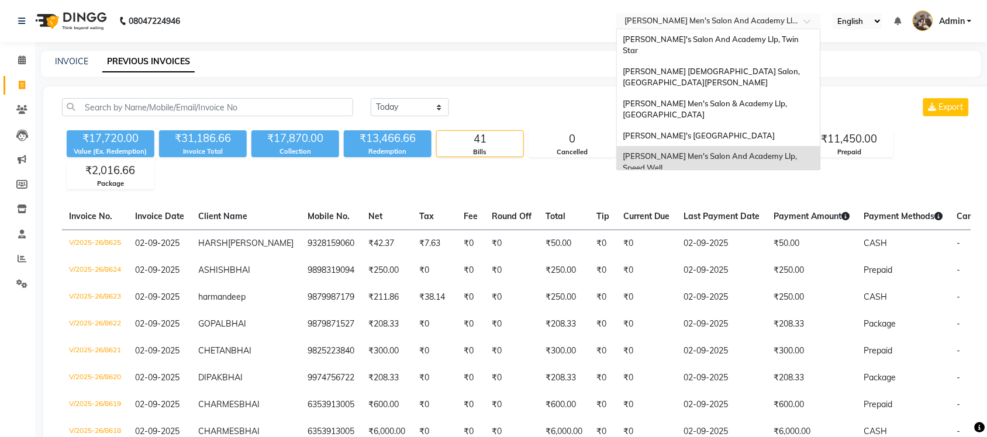
click at [775, 19] on input "text" at bounding box center [707, 22] width 170 height 12
click at [778, 184] on span "[PERSON_NAME]'s Salon And Academy Llp, [GEOGRAPHIC_DATA]" at bounding box center [702, 194] width 159 height 21
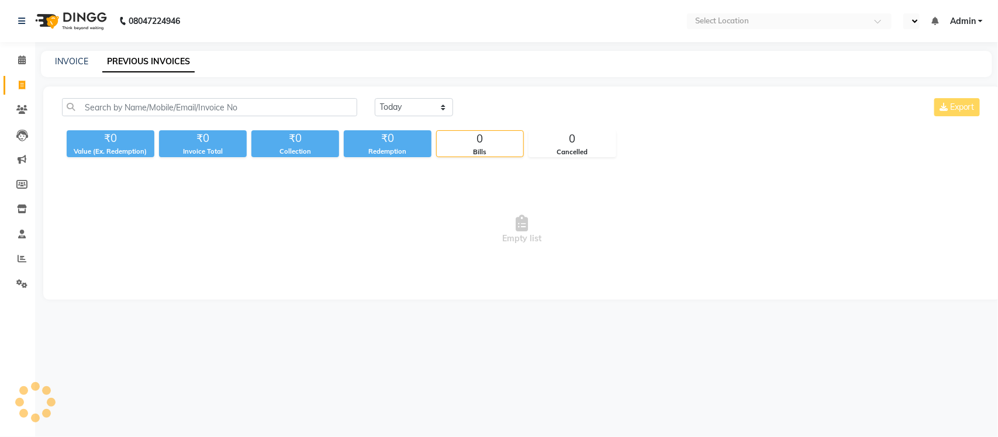
select select "en"
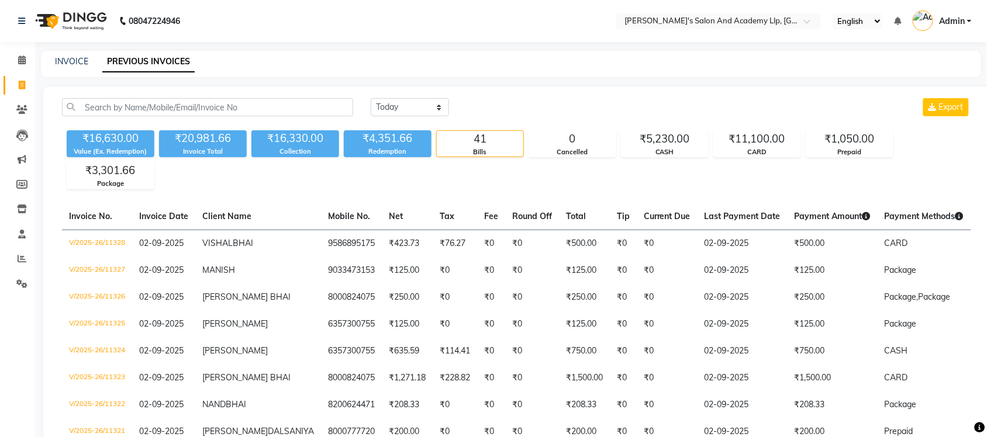
click at [783, 2] on nav "08047224946 Select Location × Sandy Men's Salon And Academy Llp, University Roa…" at bounding box center [493, 21] width 987 height 42
click at [951, 16] on span "Admin" at bounding box center [952, 21] width 26 height 12
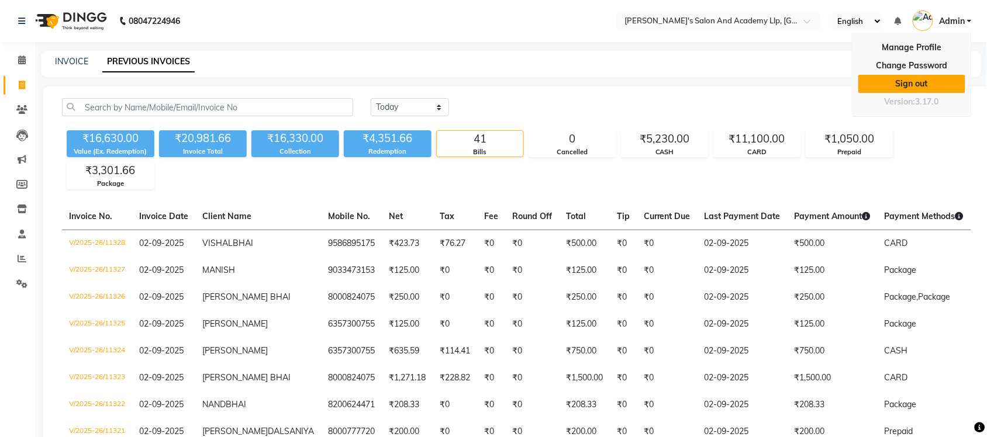
click at [924, 86] on link "Sign out" at bounding box center [911, 84] width 107 height 18
